Goal: Task Accomplishment & Management: Use online tool/utility

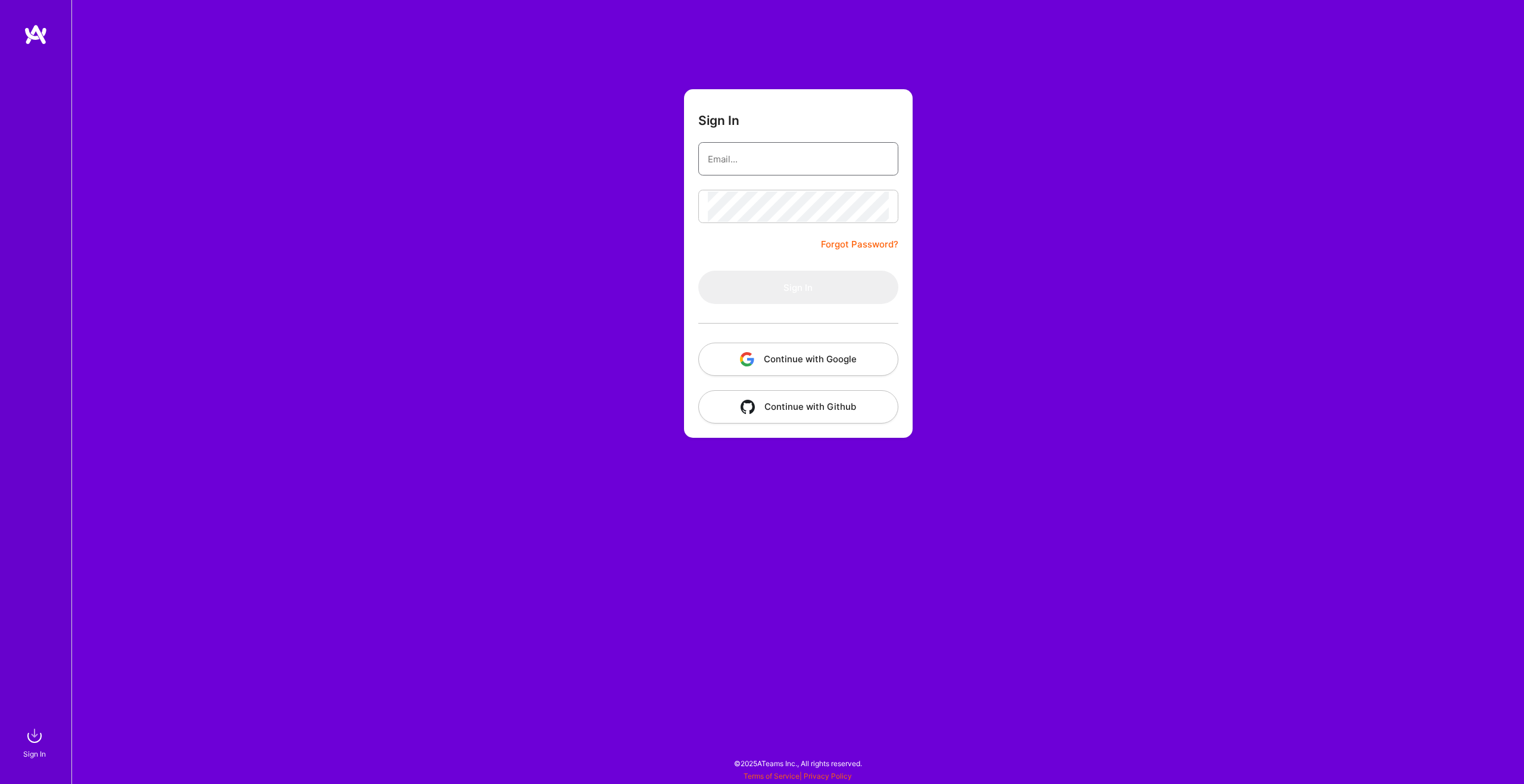
type input "[EMAIL_ADDRESS][DOMAIN_NAME]"
click at [784, 360] on button "Continue with Google" at bounding box center [798, 359] width 200 height 33
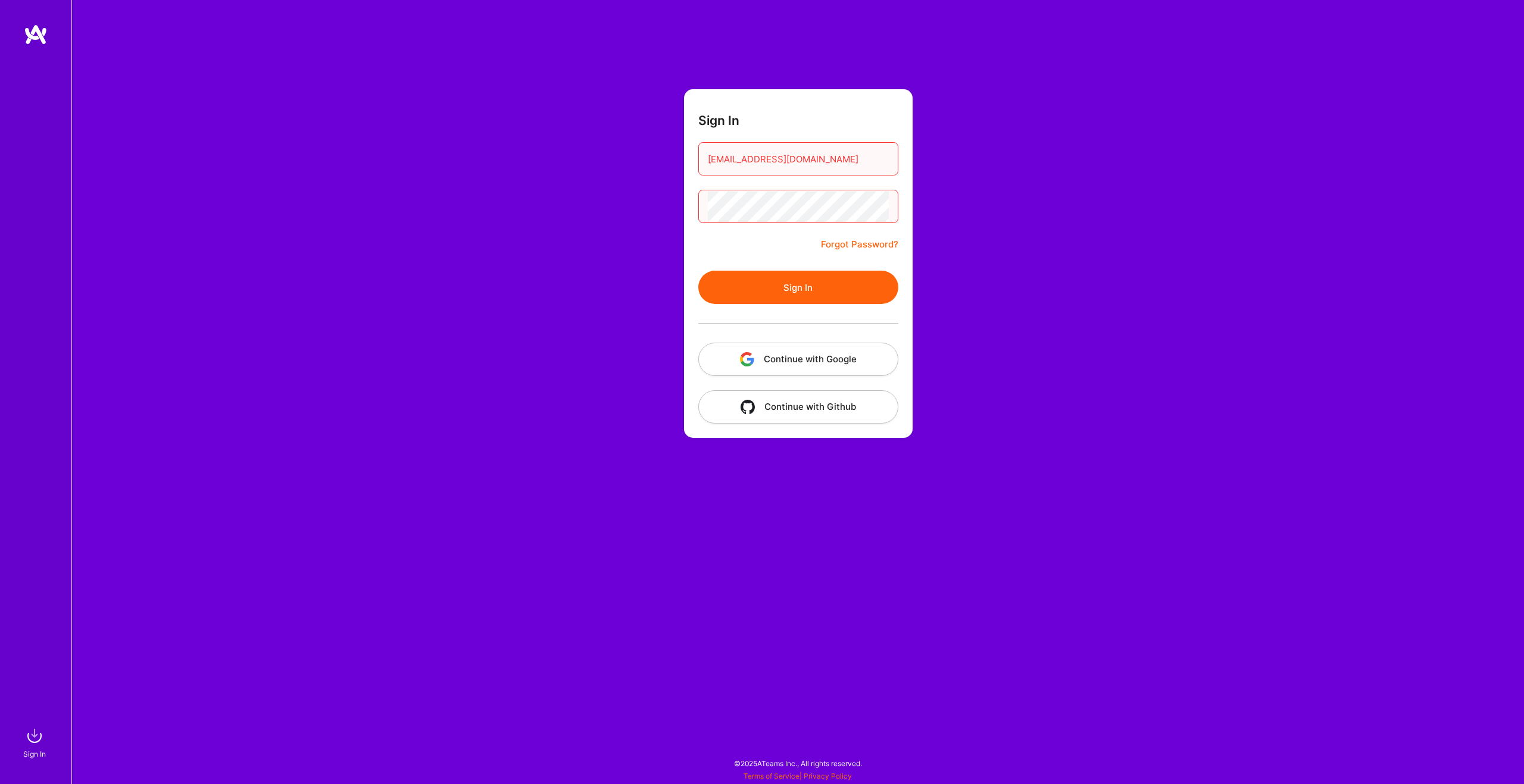
click at [766, 293] on button "Sign In" at bounding box center [798, 287] width 200 height 33
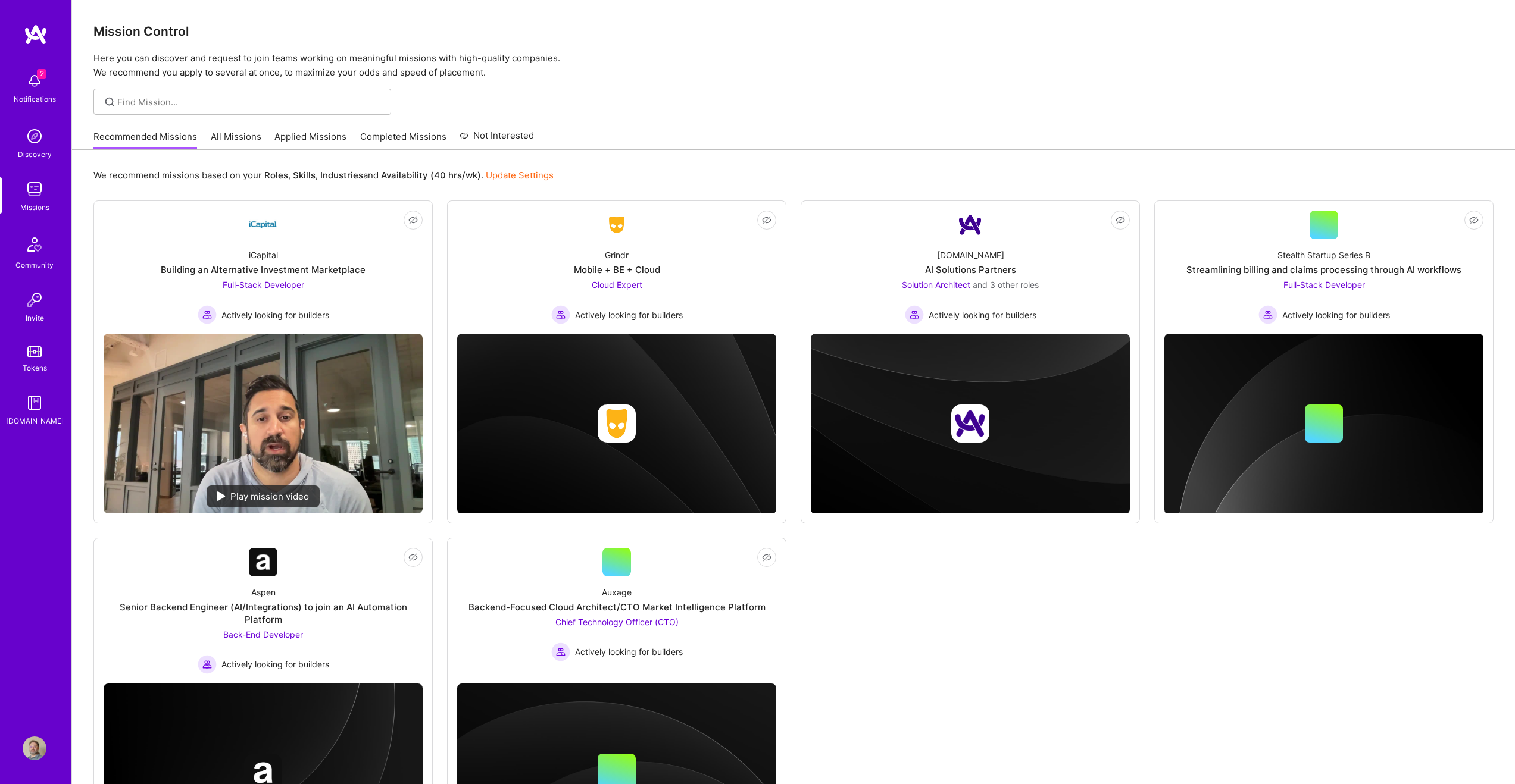
click at [37, 87] on img at bounding box center [34, 80] width 24 height 24
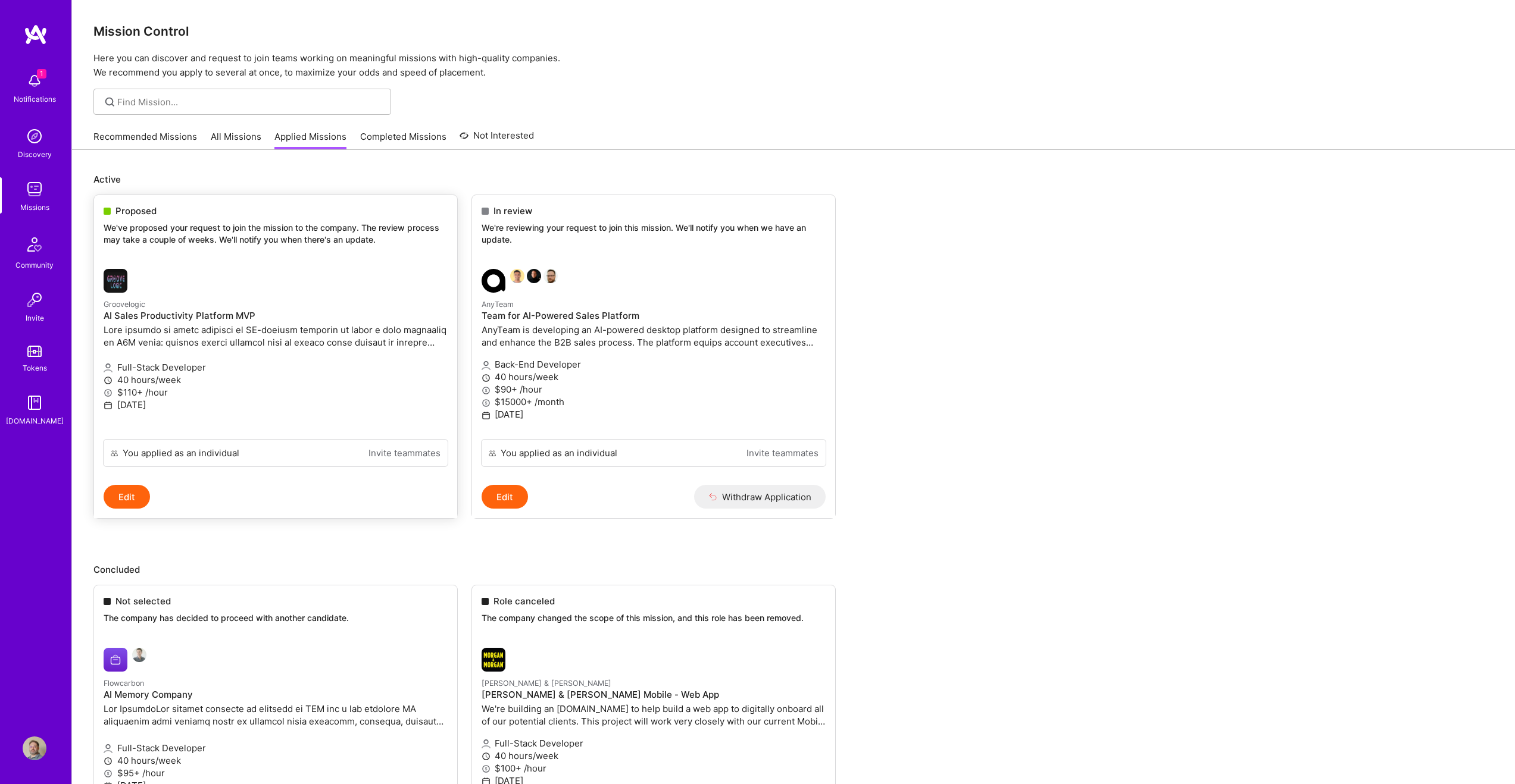
click at [250, 221] on div "Proposed We've proposed your request to join the mission to the company. The re…" at bounding box center [275, 227] width 363 height 64
click at [151, 225] on p "We've proposed your request to join the mission to the company. The review proc…" at bounding box center [275, 233] width 344 height 23
click at [33, 197] on img at bounding box center [34, 189] width 24 height 24
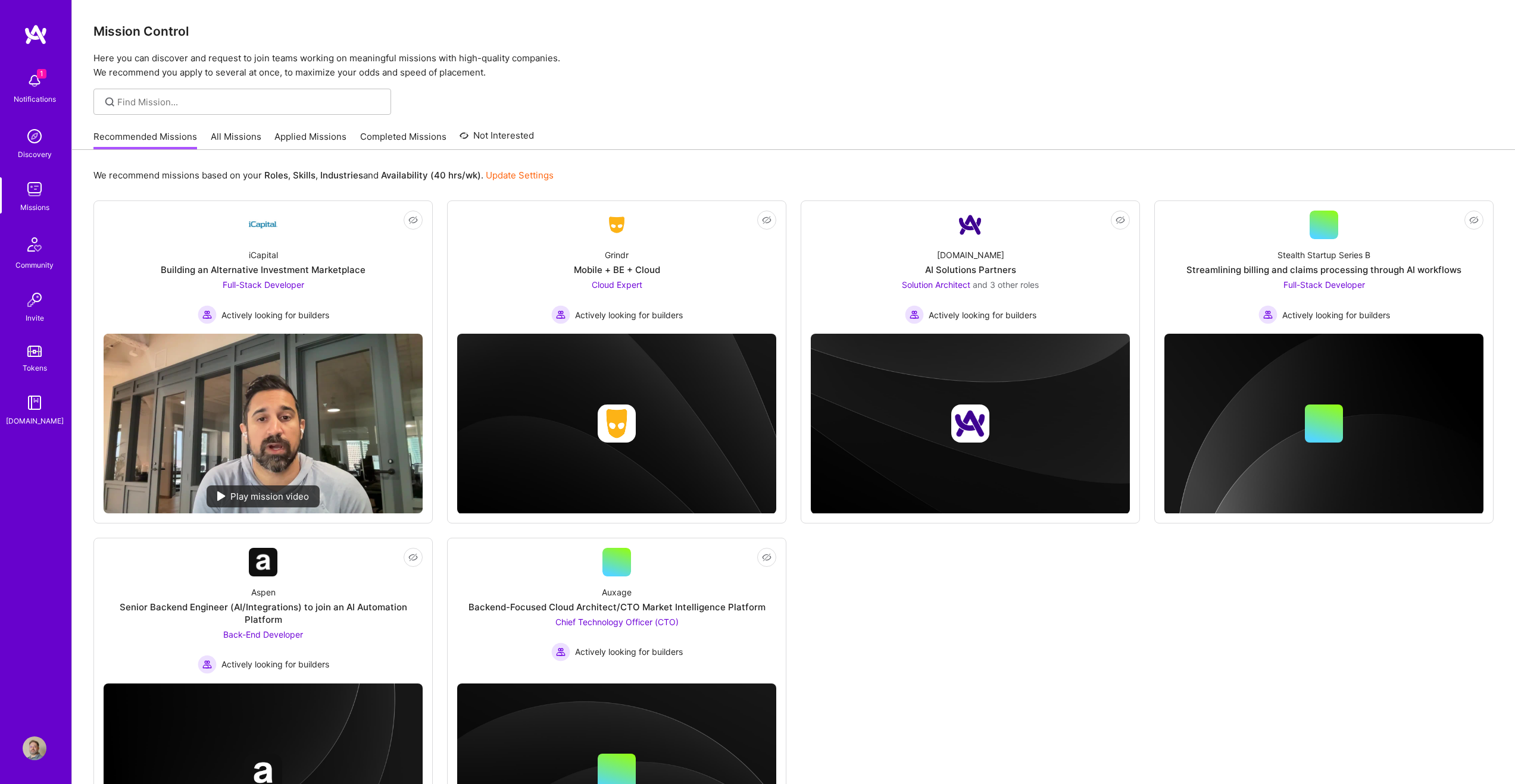
click at [316, 140] on link "Applied Missions" at bounding box center [310, 140] width 72 height 20
